Goal: Task Accomplishment & Management: Use online tool/utility

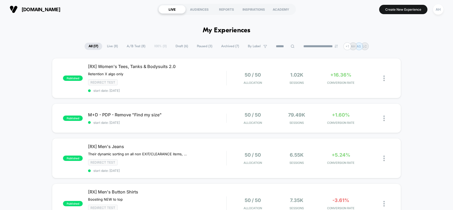
click at [189, 117] on div "M+D - PDP - Remove "Find my size" Click to edit experience details Click to edi…" at bounding box center [157, 118] width 138 height 13
click at [187, 115] on span "M+D - PDP - Remove "Find my size" Click to edit experience details" at bounding box center [157, 114] width 138 height 5
click at [195, 110] on div "published M+D - PDP - Remove "Find my size" Click to edit experience details Cl…" at bounding box center [226, 117] width 348 height 29
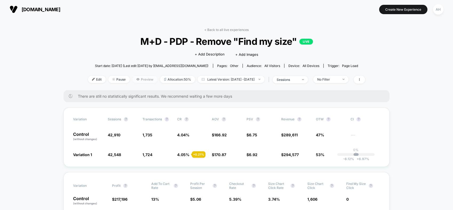
click at [142, 78] on span "Preview" at bounding box center [144, 79] width 25 height 7
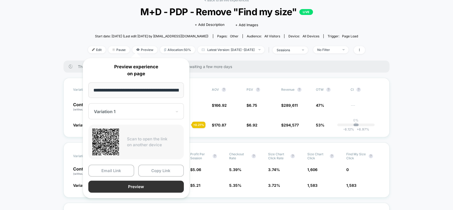
click at [145, 185] on button "Preview" at bounding box center [135, 187] width 95 height 12
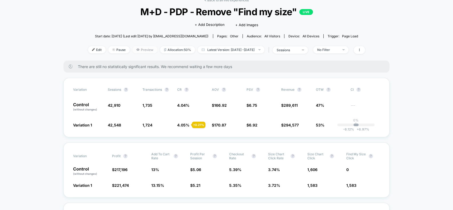
click at [132, 49] on span "Preview" at bounding box center [144, 49] width 25 height 7
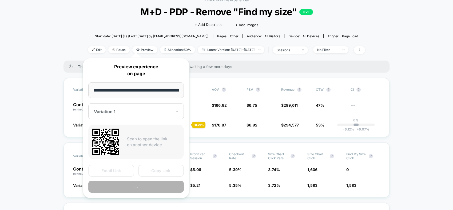
scroll to position [0, 52]
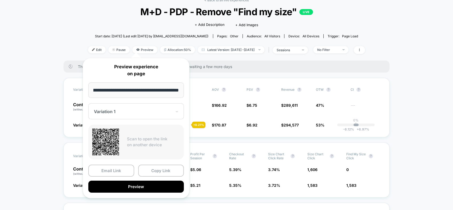
click at [123, 110] on div at bounding box center [133, 111] width 78 height 5
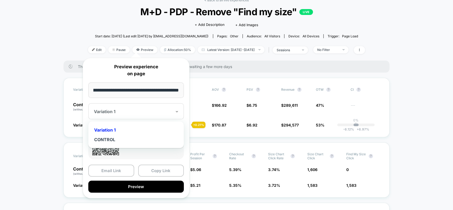
scroll to position [0, 0]
click at [113, 139] on div "CONTROL" at bounding box center [136, 140] width 90 height 10
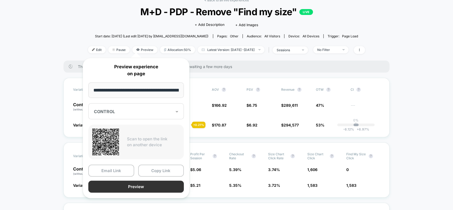
click at [147, 186] on button "Preview" at bounding box center [135, 187] width 95 height 12
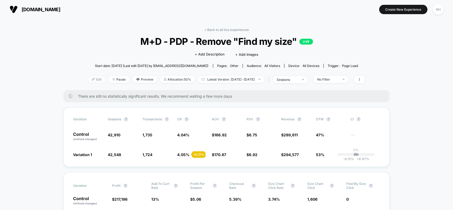
click at [90, 79] on span "Edit" at bounding box center [97, 79] width 18 height 7
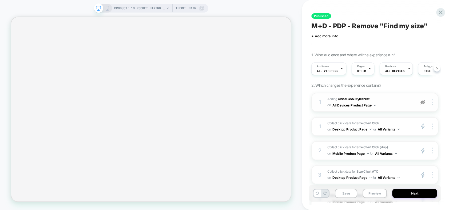
click at [422, 103] on img at bounding box center [422, 102] width 5 height 5
click at [441, 11] on icon at bounding box center [440, 12] width 4 height 4
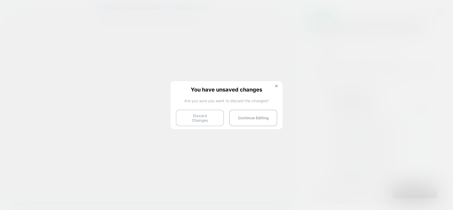
click at [200, 116] on button "Discard Changes" at bounding box center [200, 118] width 48 height 17
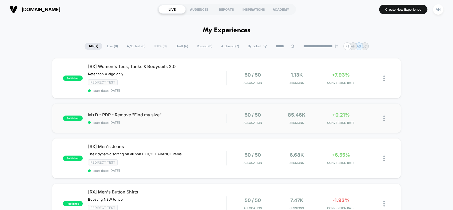
click at [186, 119] on div "M+D - PDP - Remove "Find my size" start date: [DATE]" at bounding box center [157, 118] width 138 height 13
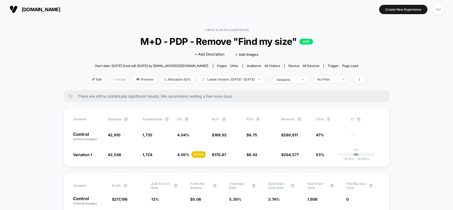
click at [114, 78] on span "Pause" at bounding box center [118, 79] width 21 height 7
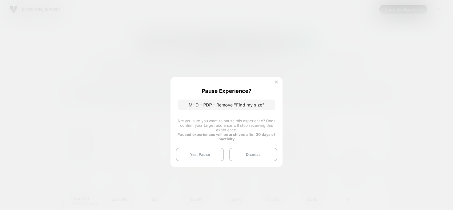
click at [206, 148] on button "Yes, Pause" at bounding box center [200, 154] width 48 height 13
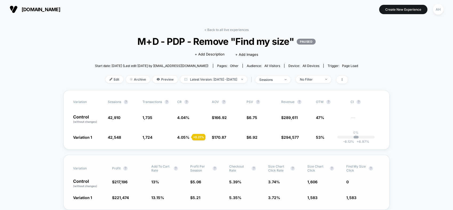
click at [206, 156] on div "Variation Profit ? Add To Cart Rate ? Profit Per Session ? Checkout Rate ? Size…" at bounding box center [226, 182] width 326 height 55
click at [347, 81] on span at bounding box center [341, 80] width 11 height 8
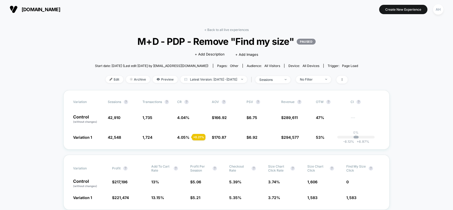
click at [232, 30] on link "< Back to all live experiences" at bounding box center [226, 30] width 44 height 4
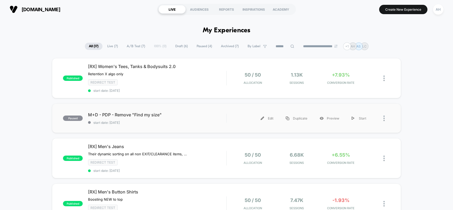
click at [384, 117] on img at bounding box center [383, 118] width 1 height 6
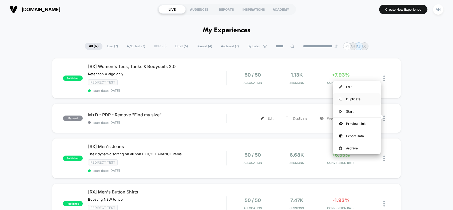
click at [360, 102] on div "Duplicate" at bounding box center [356, 99] width 48 height 12
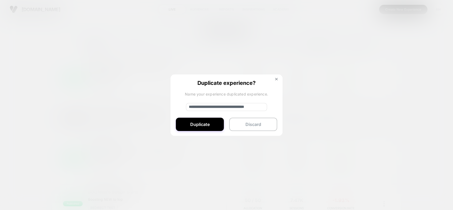
click at [210, 108] on input "**********" at bounding box center [226, 107] width 81 height 8
click at [212, 106] on input "**********" at bounding box center [226, 107] width 81 height 8
click at [240, 106] on input "**********" at bounding box center [226, 107] width 81 height 8
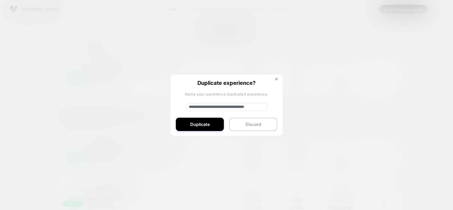
click at [221, 106] on input "**********" at bounding box center [226, 107] width 81 height 8
type input "*"
type input "**********"
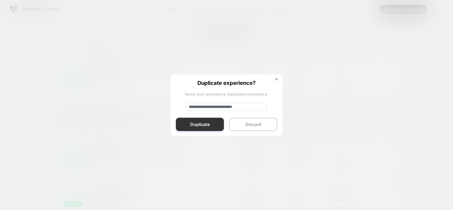
click at [209, 125] on button "Duplicate" at bounding box center [200, 124] width 48 height 13
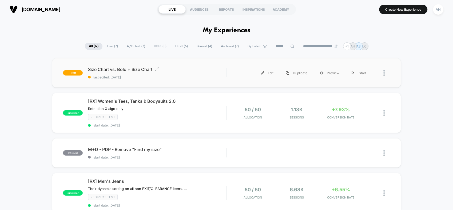
click at [188, 71] on span "Size Chart vs. Bold + Size Chart Click to edit experience details" at bounding box center [157, 69] width 138 height 5
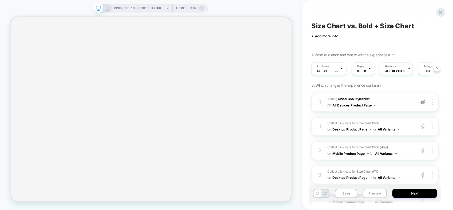
click at [422, 102] on img at bounding box center [422, 102] width 5 height 5
click at [431, 126] on img at bounding box center [431, 126] width 1 height 6
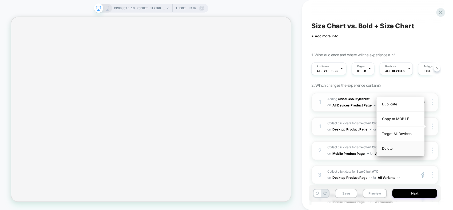
click at [395, 146] on div "Delete" at bounding box center [399, 148] width 47 height 14
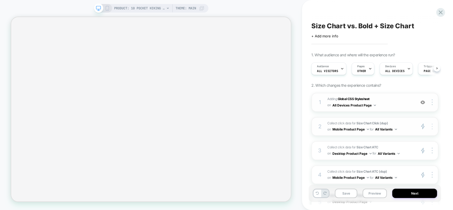
click at [433, 126] on div at bounding box center [433, 126] width 10 height 6
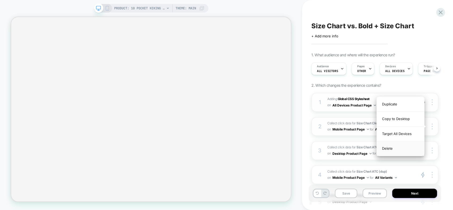
click at [400, 147] on div "Delete" at bounding box center [399, 148] width 47 height 14
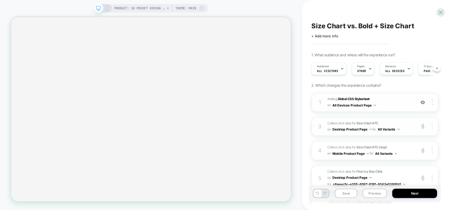
click at [431, 125] on img at bounding box center [431, 126] width 1 height 6
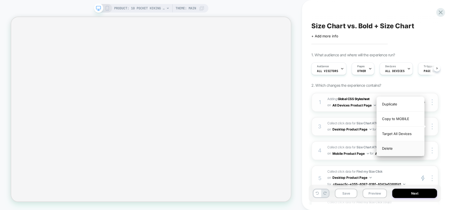
click at [398, 150] on div "Delete" at bounding box center [399, 148] width 47 height 14
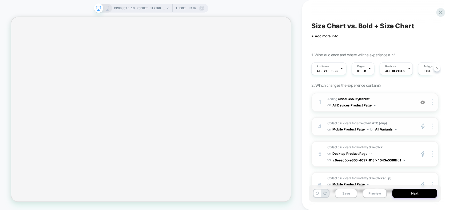
click at [431, 126] on img at bounding box center [431, 126] width 1 height 6
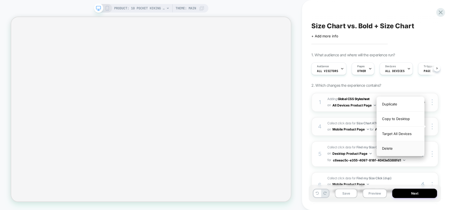
click at [409, 146] on div "Delete" at bounding box center [399, 148] width 47 height 14
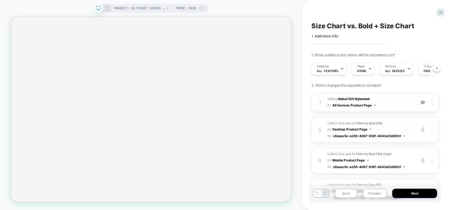
click at [432, 130] on img at bounding box center [431, 130] width 1 height 6
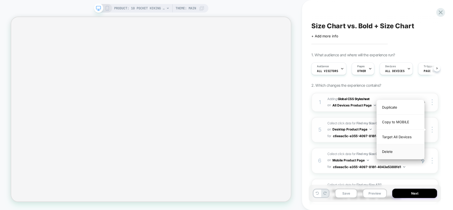
click at [406, 150] on div "Delete" at bounding box center [399, 151] width 47 height 14
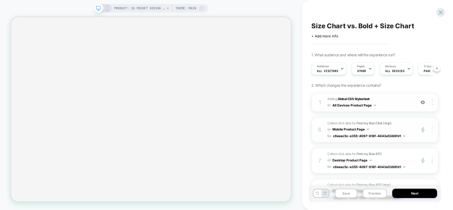
click at [431, 128] on img at bounding box center [431, 130] width 1 height 6
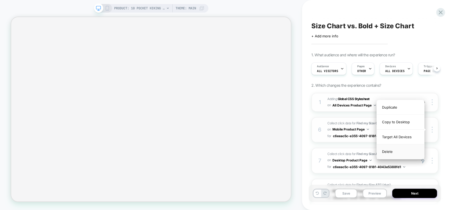
click at [408, 151] on div "Delete" at bounding box center [399, 151] width 47 height 14
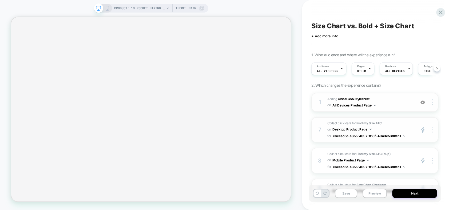
click at [430, 129] on div at bounding box center [433, 130] width 10 height 6
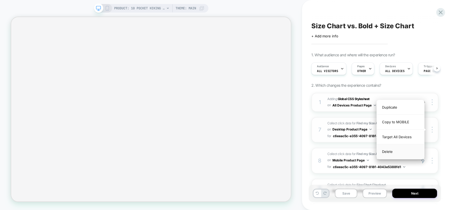
click at [400, 152] on div "Delete" at bounding box center [399, 151] width 47 height 14
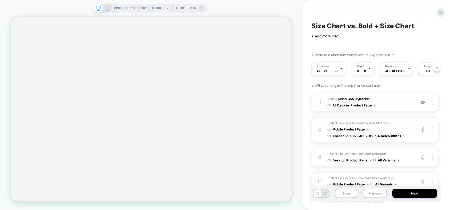
click at [398, 129] on span "Collect click data for Find my Size ATC (dup) on Mobile Product Page for c6eeac…" at bounding box center [370, 129] width 86 height 19
click at [403, 135] on img at bounding box center [404, 135] width 2 height 1
click at [408, 126] on span "Collect click data for Find my Size ATC (dup) on Mobile Product Page for c6eeac…" at bounding box center [370, 129] width 86 height 19
click at [432, 131] on img at bounding box center [431, 130] width 1 height 6
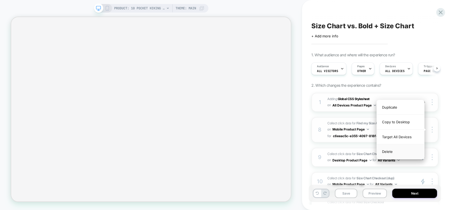
click at [397, 149] on div "Delete" at bounding box center [399, 151] width 47 height 14
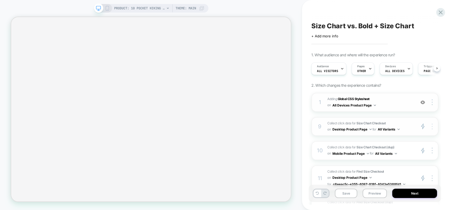
click at [431, 126] on div at bounding box center [433, 126] width 10 height 6
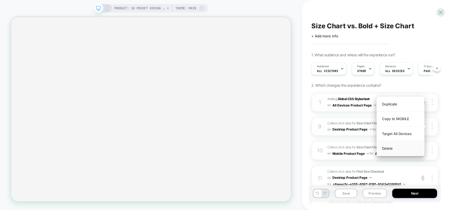
drag, startPoint x: 407, startPoint y: 147, endPoint x: 431, endPoint y: 134, distance: 26.7
click at [407, 147] on div "Delete" at bounding box center [399, 148] width 47 height 14
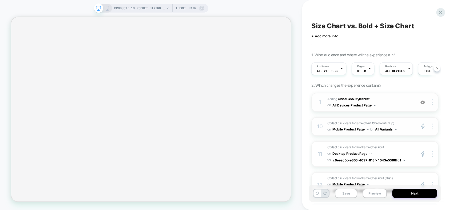
click at [433, 128] on div at bounding box center [433, 126] width 10 height 6
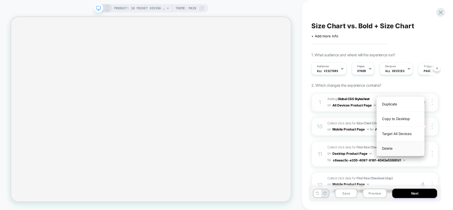
click at [398, 146] on div "Delete" at bounding box center [399, 148] width 47 height 14
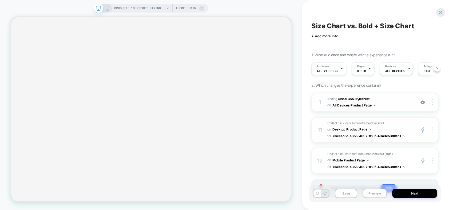
click at [431, 127] on div at bounding box center [433, 130] width 10 height 6
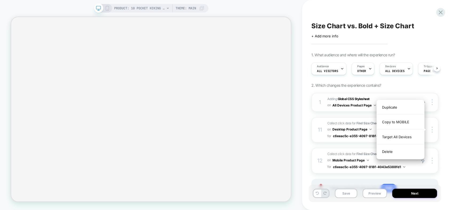
click at [402, 150] on div "Delete" at bounding box center [399, 151] width 47 height 14
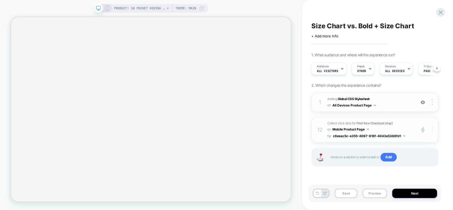
click at [432, 129] on img at bounding box center [431, 130] width 1 height 6
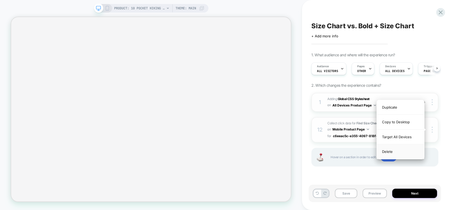
click at [405, 149] on div "Delete" at bounding box center [399, 151] width 47 height 14
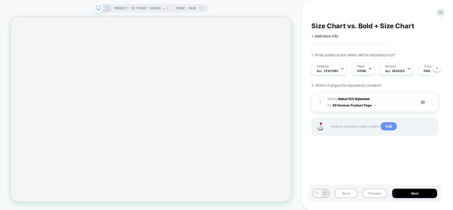
click at [391, 127] on span "Add" at bounding box center [388, 126] width 16 height 9
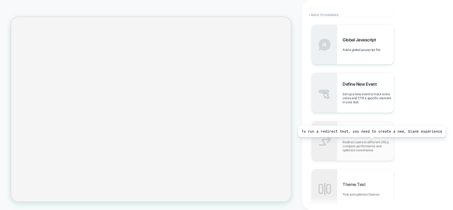
scroll to position [326, 0]
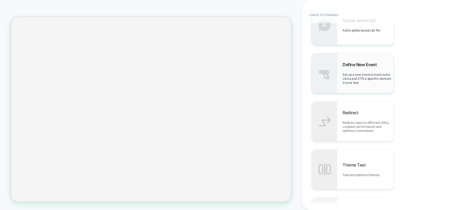
click at [371, 74] on span "Set up a new event to track extra clicks and CTR a specific element in your test" at bounding box center [367, 79] width 51 height 12
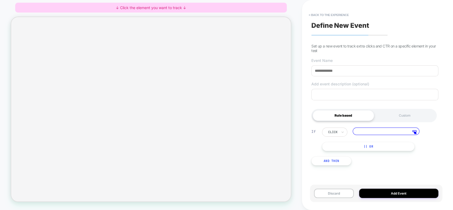
click at [338, 134] on div "click" at bounding box center [332, 132] width 10 height 6
click at [407, 170] on div "If click Click the editor to choose an element || Or And Then" at bounding box center [374, 146] width 132 height 54
click at [374, 133] on input at bounding box center [385, 130] width 67 height 7
click at [395, 115] on div "Custom" at bounding box center [404, 115] width 61 height 11
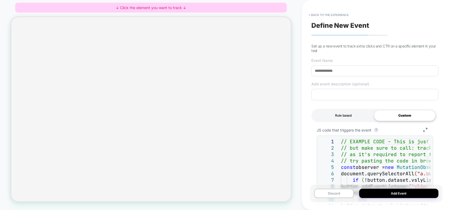
click at [356, 116] on div "Rule based" at bounding box center [342, 115] width 61 height 11
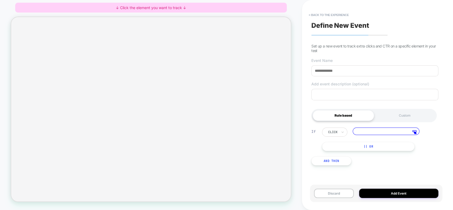
click at [330, 70] on input at bounding box center [374, 70] width 127 height 11
click at [335, 72] on input at bounding box center [374, 70] width 127 height 11
type input "*"
type input "**********"
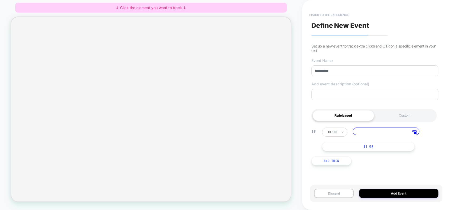
click at [326, 16] on button "< back to the experience" at bounding box center [328, 15] width 45 height 9
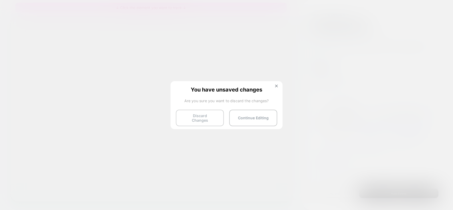
click at [215, 115] on button "Discard Changes" at bounding box center [200, 118] width 48 height 17
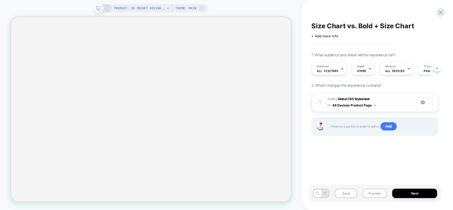
scroll to position [0, 0]
click at [422, 102] on img at bounding box center [422, 102] width 5 height 5
click at [388, 127] on span "Add" at bounding box center [388, 126] width 16 height 9
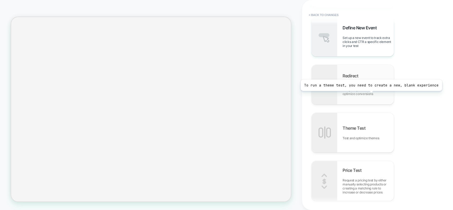
scroll to position [339, 0]
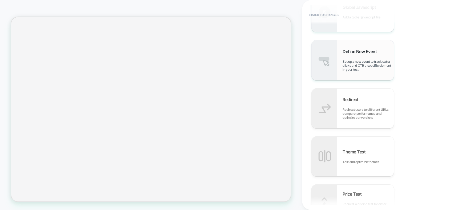
click at [360, 60] on span "Set up a new event to track extra clicks and CTR a specific element in your test" at bounding box center [367, 65] width 51 height 12
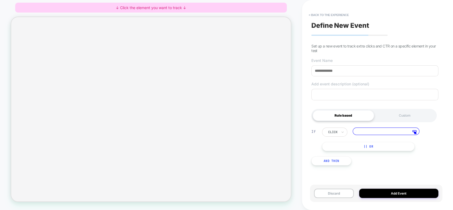
click at [338, 74] on input at bounding box center [374, 70] width 127 height 11
type input "**********"
click at [373, 133] on input at bounding box center [385, 130] width 67 height 7
click at [334, 102] on div at bounding box center [292, 102] width 124 height 6
click at [343, 108] on span "Track Clicks" at bounding box center [351, 107] width 23 height 5
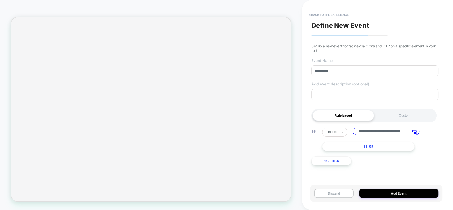
scroll to position [0, 17]
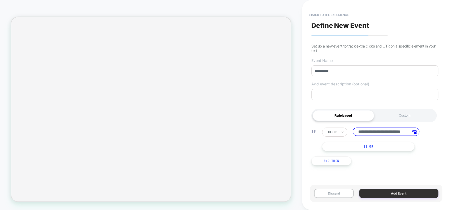
click at [404, 193] on button "Add Event" at bounding box center [398, 193] width 79 height 9
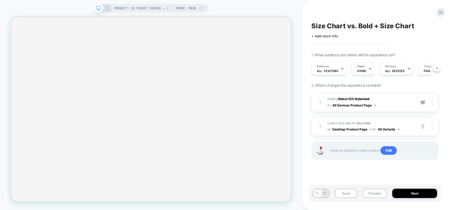
scroll to position [0, 0]
click at [365, 130] on button "Desktop Product Page" at bounding box center [351, 129] width 39 height 7
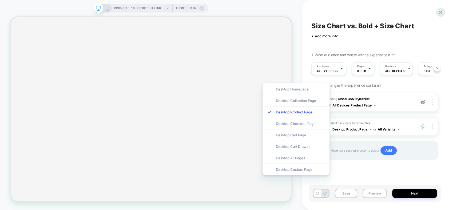
click at [443, 136] on div "Size Chart vs. Bold + Size Chart Click to edit experience details + Add more in…" at bounding box center [377, 105] width 132 height 210
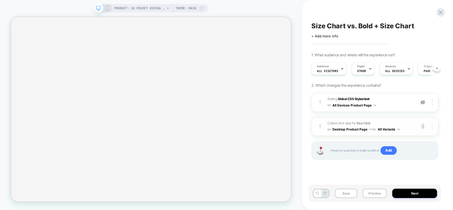
click at [431, 125] on img at bounding box center [431, 126] width 1 height 6
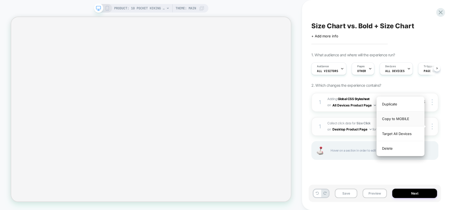
click at [403, 118] on div "Copy to MOBILE" at bounding box center [399, 118] width 47 height 15
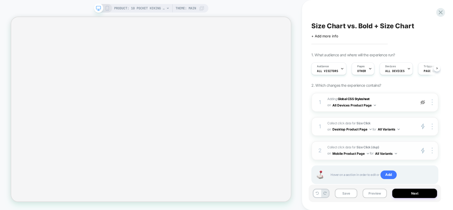
click at [373, 146] on strong "Size Click (dup)" at bounding box center [367, 147] width 23 height 4
click at [430, 150] on div at bounding box center [433, 150] width 10 height 6
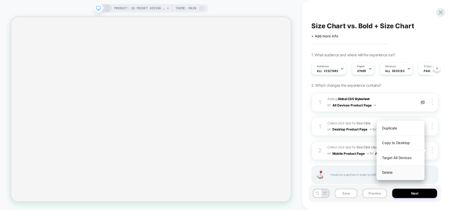
click at [400, 174] on div "Delete" at bounding box center [399, 172] width 47 height 14
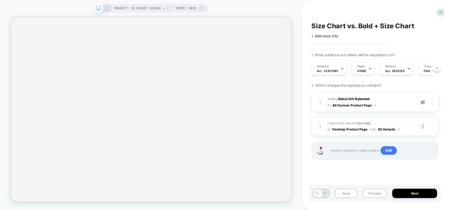
click at [430, 128] on div at bounding box center [433, 126] width 10 height 6
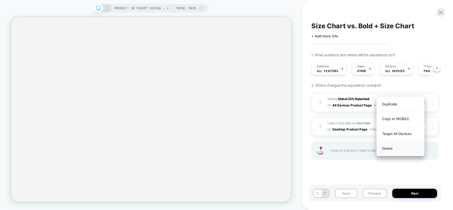
click at [412, 132] on div "Target All Devices" at bounding box center [399, 133] width 47 height 15
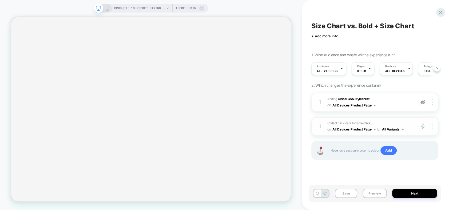
click at [431, 128] on img at bounding box center [431, 126] width 1 height 6
click at [441, 138] on div "Size Chart vs. Bold + Size Chart Click to edit experience details + Add more in…" at bounding box center [377, 105] width 132 height 210
click at [392, 151] on span "Add" at bounding box center [388, 150] width 16 height 9
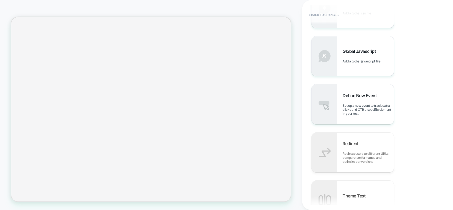
scroll to position [296, 0]
click at [374, 107] on span "Set up a new event to track extra clicks and CTR a specific element in your test" at bounding box center [367, 108] width 51 height 12
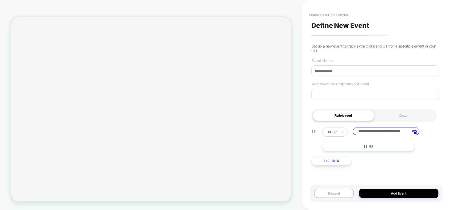
scroll to position [0, 17]
click at [330, 75] on input at bounding box center [374, 70] width 127 height 11
type input "**********"
click at [336, 160] on button "And Then" at bounding box center [331, 160] width 40 height 9
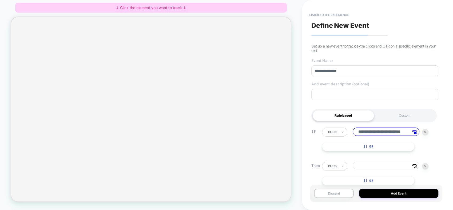
scroll to position [22, 0]
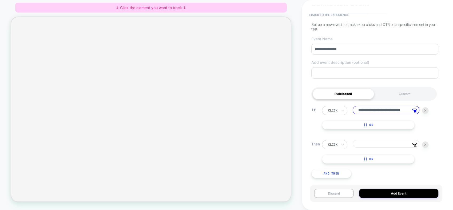
drag, startPoint x: 370, startPoint y: 145, endPoint x: 380, endPoint y: 145, distance: 10.1
click at [370, 145] on input at bounding box center [385, 143] width 67 height 7
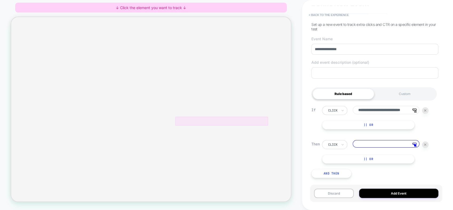
click at [294, 156] on div at bounding box center [292, 156] width 124 height 12
click at [304, 157] on span "Track Clicks" at bounding box center [314, 159] width 23 height 5
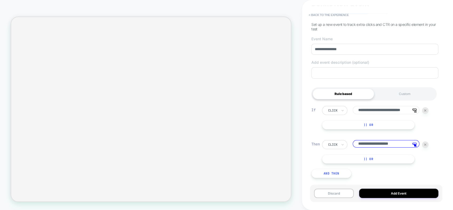
click at [407, 171] on div "**********" at bounding box center [374, 142] width 132 height 88
click at [397, 192] on button "Add Event" at bounding box center [398, 193] width 79 height 9
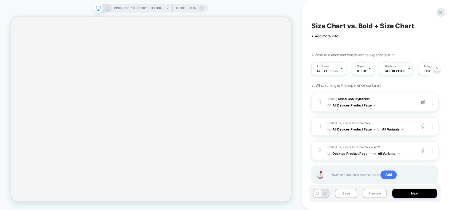
scroll to position [0, 0]
click at [430, 152] on div at bounding box center [433, 150] width 10 height 6
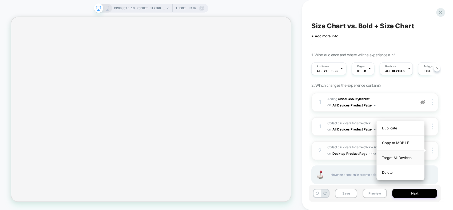
click at [410, 154] on div "Target All Devices" at bounding box center [399, 157] width 47 height 15
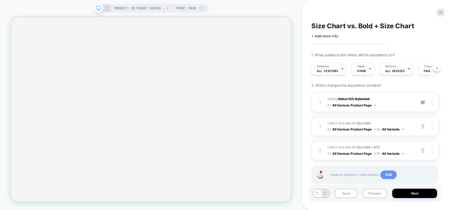
click at [388, 175] on span "Add" at bounding box center [388, 174] width 16 height 9
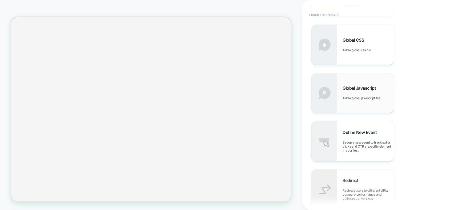
scroll to position [267, 0]
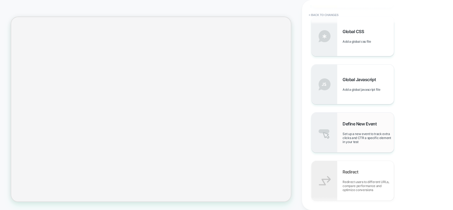
click at [351, 129] on div "Define New Event Set up a new event to track extra clicks and CTR a specific el…" at bounding box center [367, 132] width 51 height 23
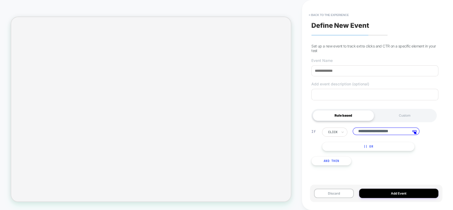
click at [380, 132] on input "**********" at bounding box center [385, 130] width 67 height 7
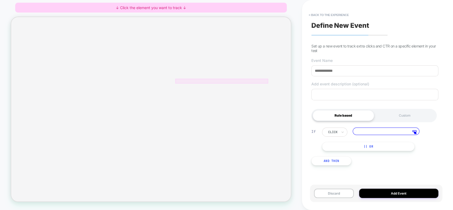
click at [334, 101] on div at bounding box center [292, 102] width 124 height 6
click at [346, 107] on span "Track Clicks" at bounding box center [351, 107] width 23 height 5
type input "**********"
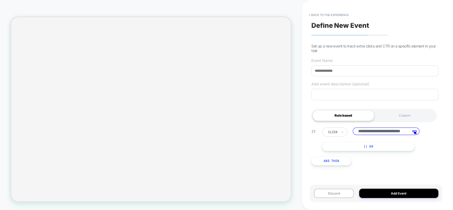
click at [331, 160] on button "And Then" at bounding box center [331, 160] width 40 height 9
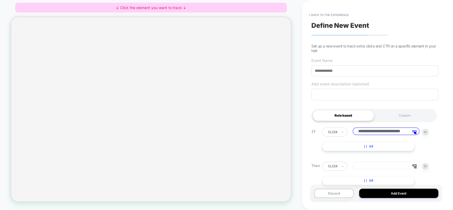
click at [370, 167] on input at bounding box center [385, 165] width 67 height 7
click at [372, 33] on div at bounding box center [373, 34] width 5 height 3
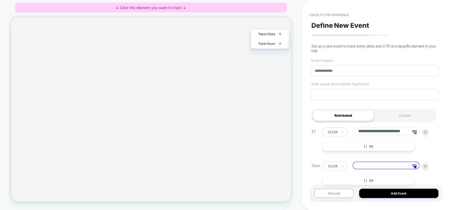
click at [304, 94] on div "**********" at bounding box center [377, 105] width 151 height 210
click at [441, 157] on div "**********" at bounding box center [377, 105] width 132 height 210
click at [372, 33] on div at bounding box center [373, 34] width 4 height 2
click at [373, 33] on div at bounding box center [373, 34] width 4 height 2
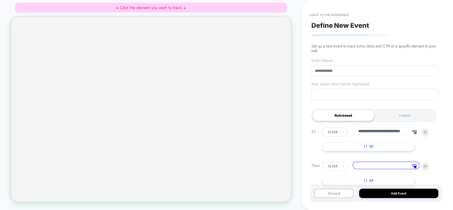
click at [373, 33] on div at bounding box center [373, 34] width 4 height 2
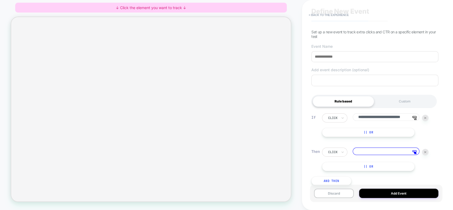
scroll to position [22, 0]
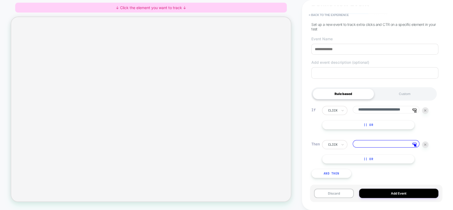
click at [427, 144] on div at bounding box center [425, 144] width 6 height 6
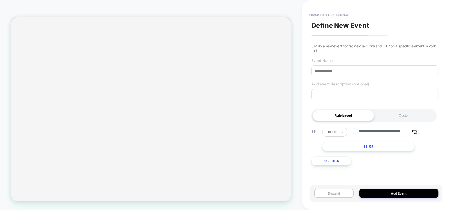
scroll to position [0, 0]
click at [372, 33] on div at bounding box center [373, 34] width 4 height 2
click at [374, 33] on div at bounding box center [373, 34] width 4 height 2
click at [327, 162] on button "And Then" at bounding box center [331, 160] width 40 height 9
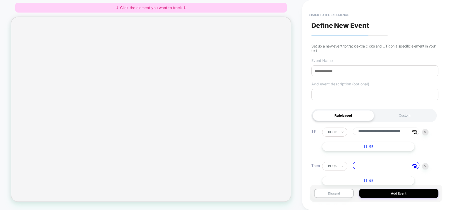
click at [398, 169] on input at bounding box center [385, 165] width 67 height 7
click at [343, 161] on span "Track Clicks" at bounding box center [346, 159] width 23 height 5
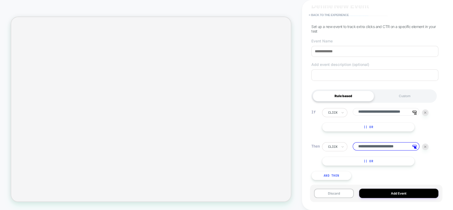
scroll to position [22, 0]
click at [344, 50] on input at bounding box center [374, 49] width 127 height 11
drag, startPoint x: 355, startPoint y: 47, endPoint x: 324, endPoint y: 49, distance: 31.5
click at [324, 49] on input "**********" at bounding box center [374, 49] width 127 height 11
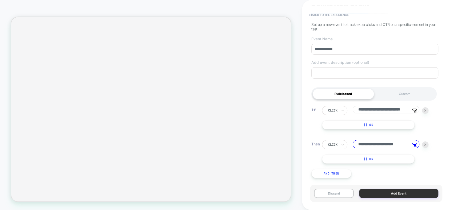
type input "**********"
click at [402, 191] on button "Add Event" at bounding box center [398, 193] width 79 height 9
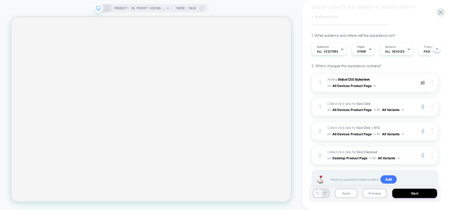
scroll to position [37, 0]
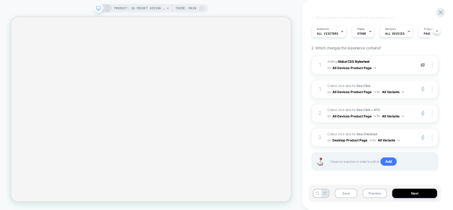
click at [431, 114] on img at bounding box center [431, 113] width 1 height 6
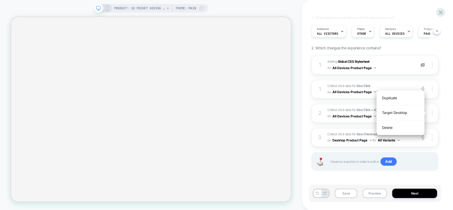
click at [440, 109] on div "Size Chart vs. Bold + Size Chart Click to edit experience details + Add more in…" at bounding box center [374, 104] width 132 height 199
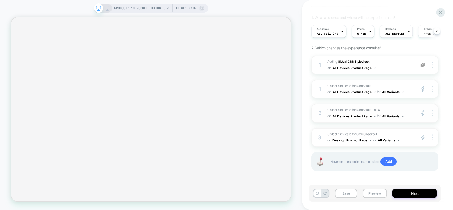
click at [404, 108] on span "Collect click data for Size Click + ATC on All Devices Product Page for All Var…" at bounding box center [370, 113] width 86 height 13
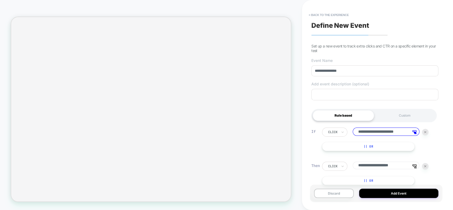
scroll to position [0, 0]
drag, startPoint x: 336, startPoint y: 71, endPoint x: 324, endPoint y: 72, distance: 12.6
click at [324, 72] on input "**********" at bounding box center [374, 70] width 127 height 11
type input "********"
click at [405, 193] on button "Add Event" at bounding box center [398, 193] width 79 height 9
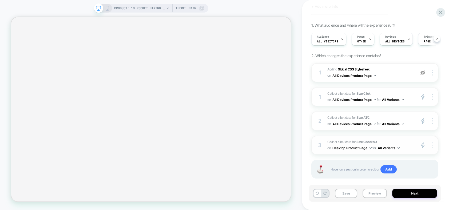
scroll to position [37, 0]
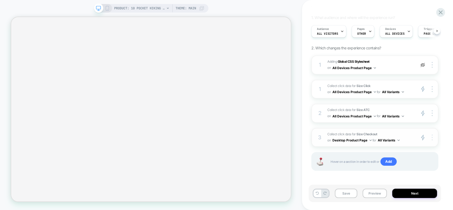
click at [431, 136] on div at bounding box center [433, 137] width 10 height 6
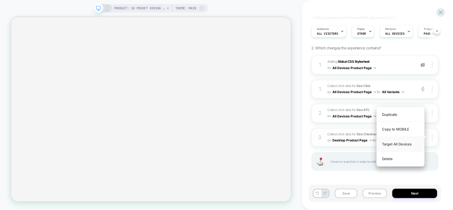
click at [413, 143] on div "Target All Devices" at bounding box center [399, 144] width 47 height 15
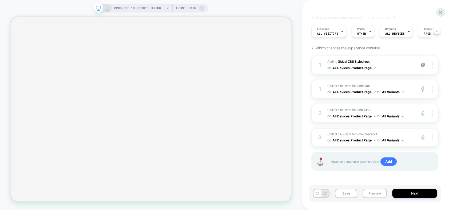
click at [449, 130] on div "Size Chart vs. Bold + Size Chart Click to edit experience details + Add more in…" at bounding box center [377, 105] width 151 height 210
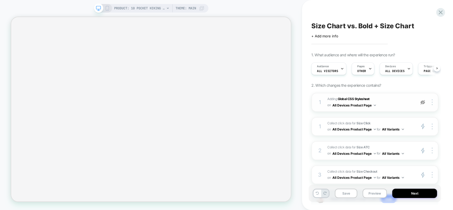
scroll to position [30, 0]
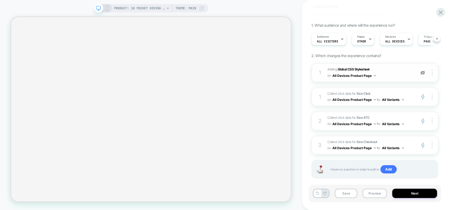
click at [422, 71] on img at bounding box center [422, 72] width 5 height 5
click at [415, 193] on button "Next" at bounding box center [414, 193] width 45 height 9
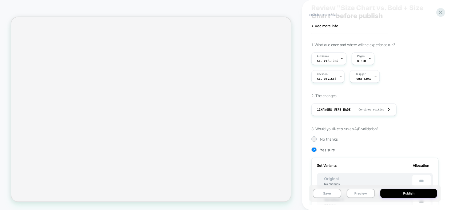
scroll to position [0, 0]
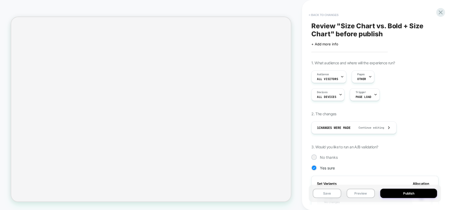
click at [331, 16] on button "< Back to changes" at bounding box center [323, 15] width 35 height 9
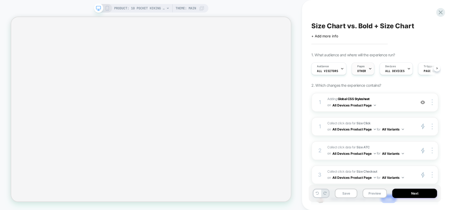
click at [363, 68] on div "Pages OTHER" at bounding box center [361, 69] width 19 height 12
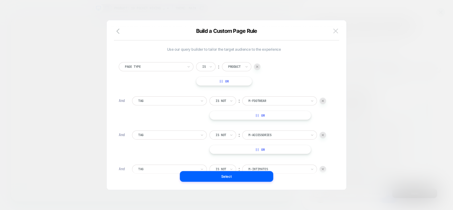
click at [335, 31] on img at bounding box center [335, 31] width 5 height 5
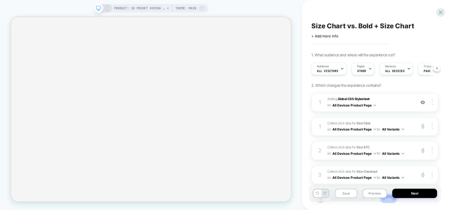
scroll to position [37, 0]
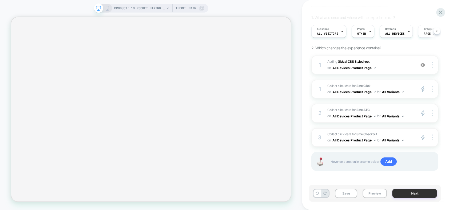
click at [410, 193] on button "Next" at bounding box center [414, 193] width 45 height 9
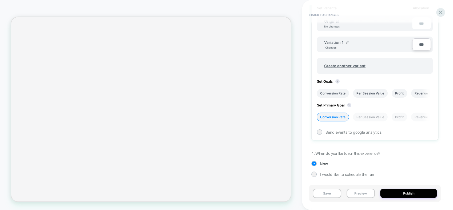
scroll to position [176, 0]
click at [336, 80] on button "?" at bounding box center [337, 81] width 4 height 4
click at [320, 81] on span "Set Goals ?" at bounding box center [329, 81] width 25 height 4
click at [341, 90] on li "Event 6" at bounding box center [341, 93] width 18 height 9
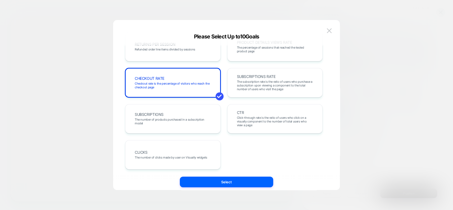
scroll to position [195, 0]
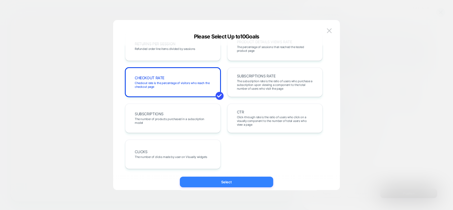
click at [237, 180] on button "Select" at bounding box center [226, 182] width 93 height 11
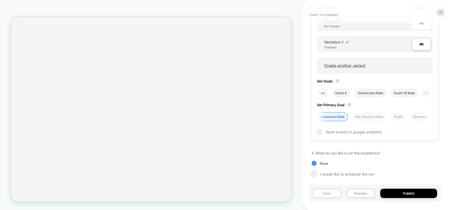
click at [334, 194] on button "Save" at bounding box center [326, 193] width 29 height 9
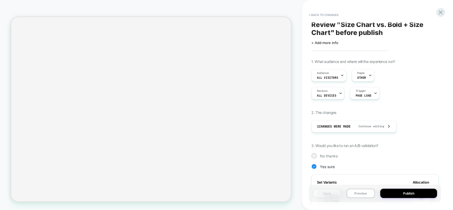
scroll to position [0, 0]
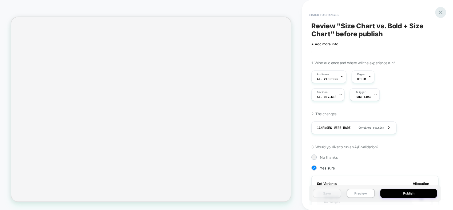
click at [442, 11] on icon at bounding box center [440, 12] width 7 height 7
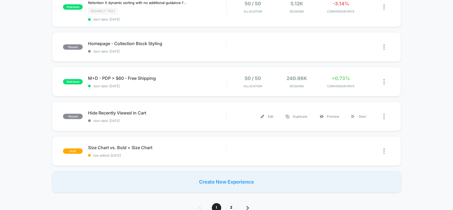
scroll to position [385, 0]
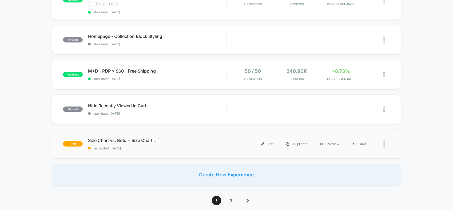
click at [175, 138] on span "Size Chart vs. Bold + Size Chart Click to edit experience details" at bounding box center [157, 140] width 138 height 5
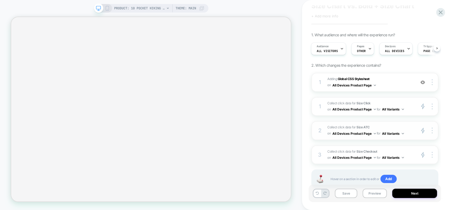
scroll to position [37, 0]
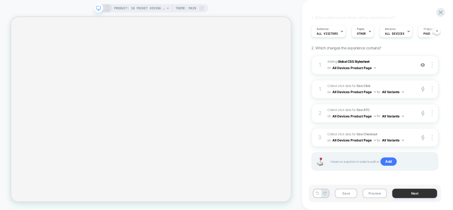
click at [419, 193] on button "Next" at bounding box center [414, 193] width 45 height 9
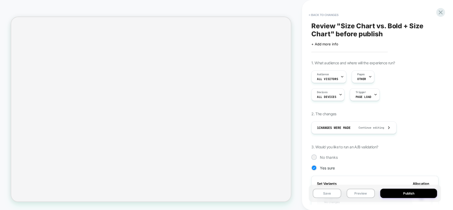
scroll to position [0, 0]
click at [410, 193] on button "Publish" at bounding box center [408, 193] width 57 height 9
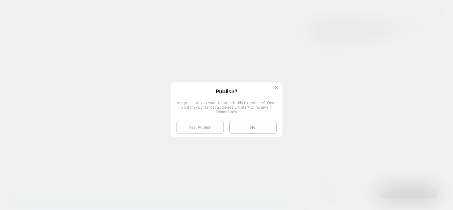
click at [217, 128] on button "Yes, Publish" at bounding box center [199, 127] width 47 height 13
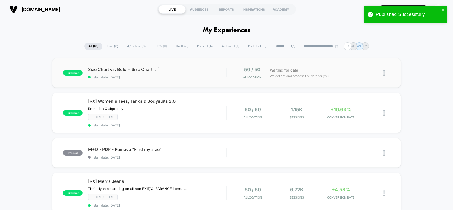
click at [191, 77] on span "start date: [DATE]" at bounding box center [157, 77] width 138 height 4
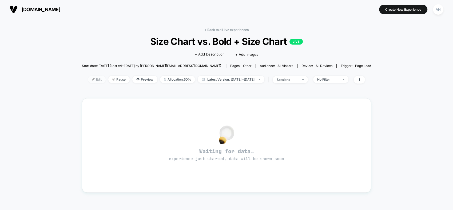
click at [90, 80] on span "Edit" at bounding box center [97, 79] width 18 height 7
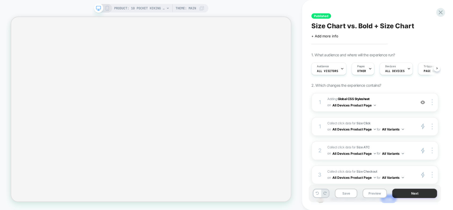
click at [412, 195] on button "Next" at bounding box center [414, 193] width 45 height 9
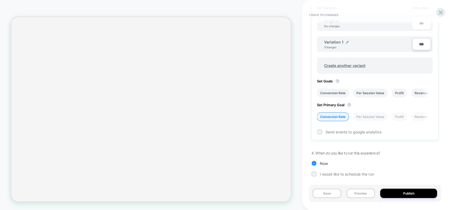
scroll to position [117, 0]
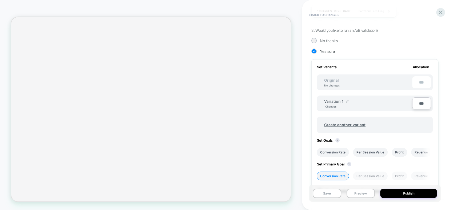
click at [346, 101] on img at bounding box center [347, 101] width 3 height 3
click at [337, 103] on input "**********" at bounding box center [343, 104] width 39 height 10
type input "*********"
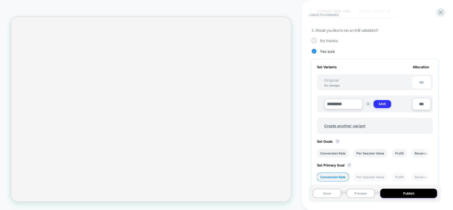
click at [384, 104] on strong "Save" at bounding box center [381, 104] width 7 height 4
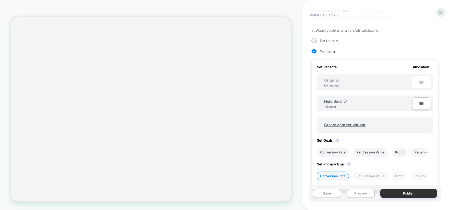
click at [410, 197] on button "Publish" at bounding box center [408, 193] width 57 height 9
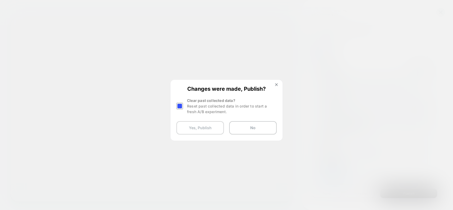
click at [202, 130] on button "Yes, Publish" at bounding box center [199, 127] width 47 height 13
